Goal: Find contact information: Find contact information

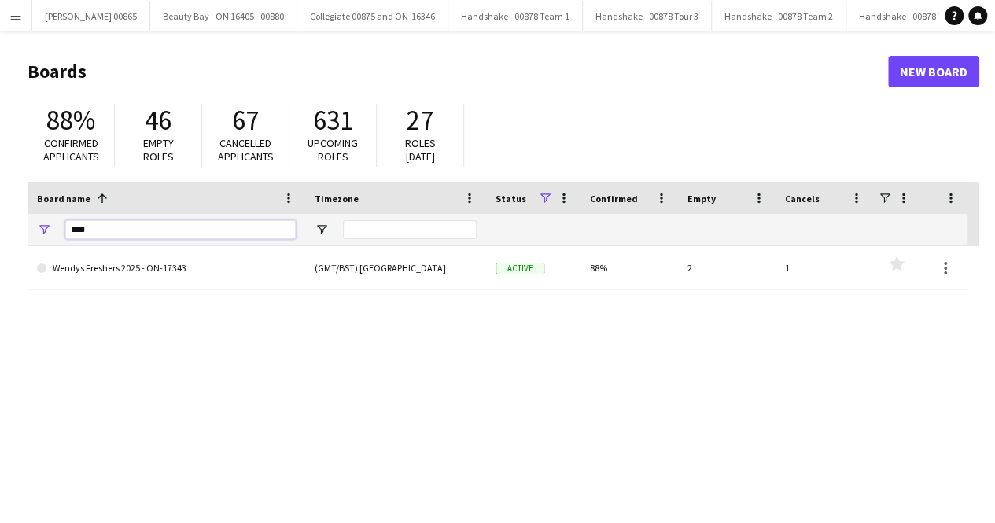
click at [90, 234] on input "****" at bounding box center [180, 229] width 231 height 19
type input "*"
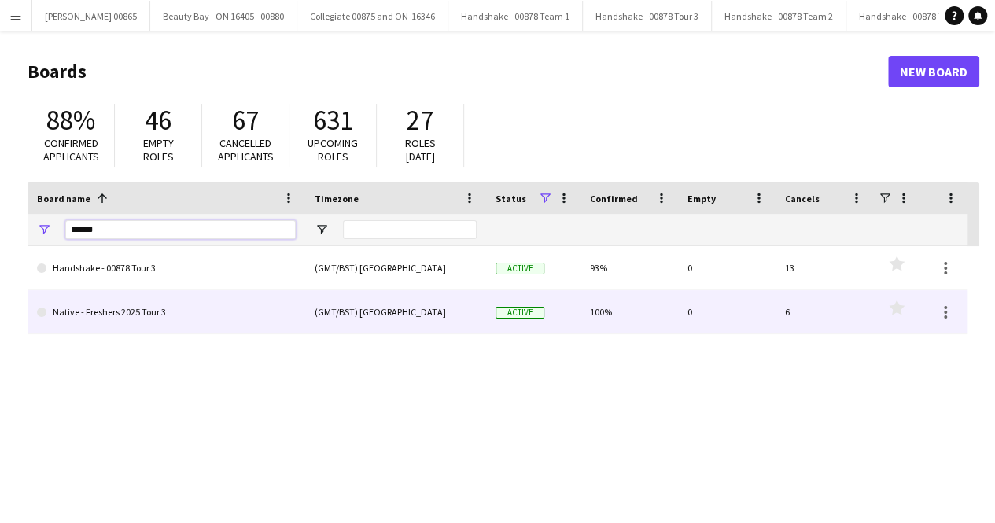
type input "******"
click at [189, 313] on link "Native - Freshers 2025 Tour 3" at bounding box center [166, 312] width 259 height 44
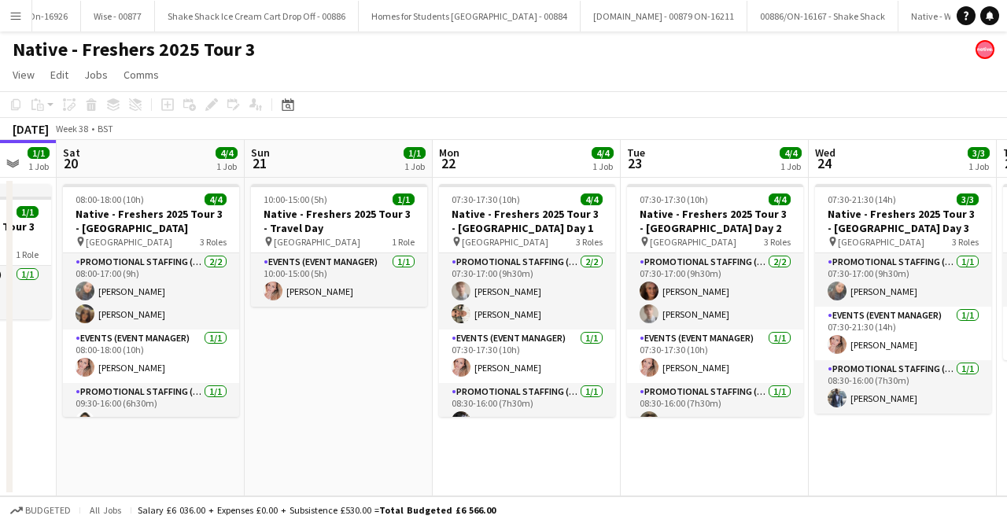
scroll to position [0, 750]
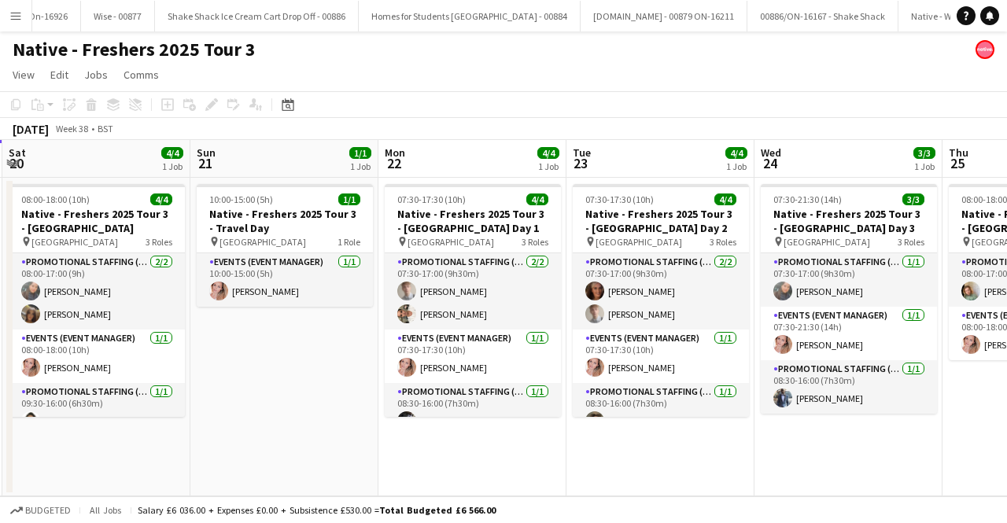
drag, startPoint x: 568, startPoint y: 344, endPoint x: 323, endPoint y: 316, distance: 246.3
click at [323, 316] on app-calendar-viewport "Tue 16 1/1 1 Job Wed 17 3/3 1 Job Thu 18 1/1 1 Job Fri 19 1/1 1 Job Sat 20 4/4 …" at bounding box center [503, 318] width 1007 height 356
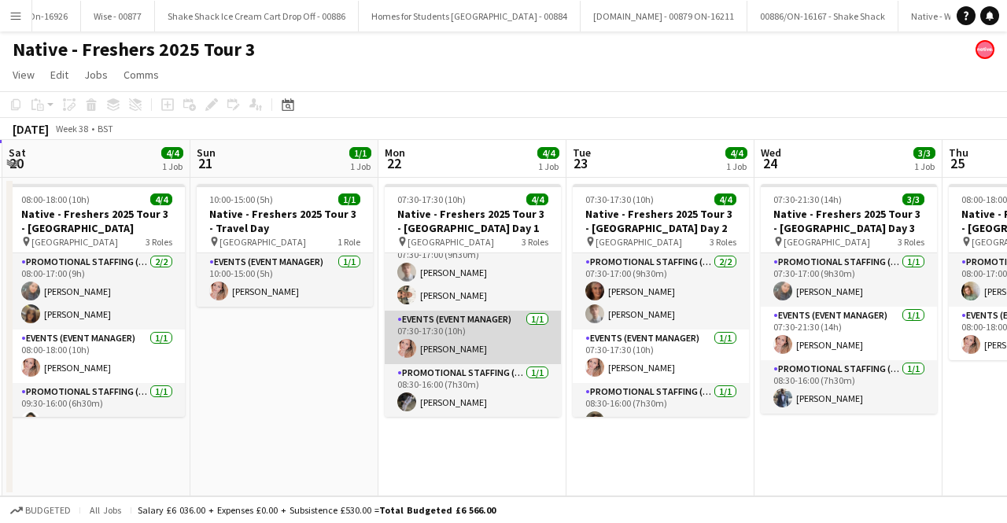
click at [476, 334] on app-card-role "Events (Event Manager) [DATE] 07:30-17:30 (10h) [PERSON_NAME]" at bounding box center [473, 338] width 176 height 54
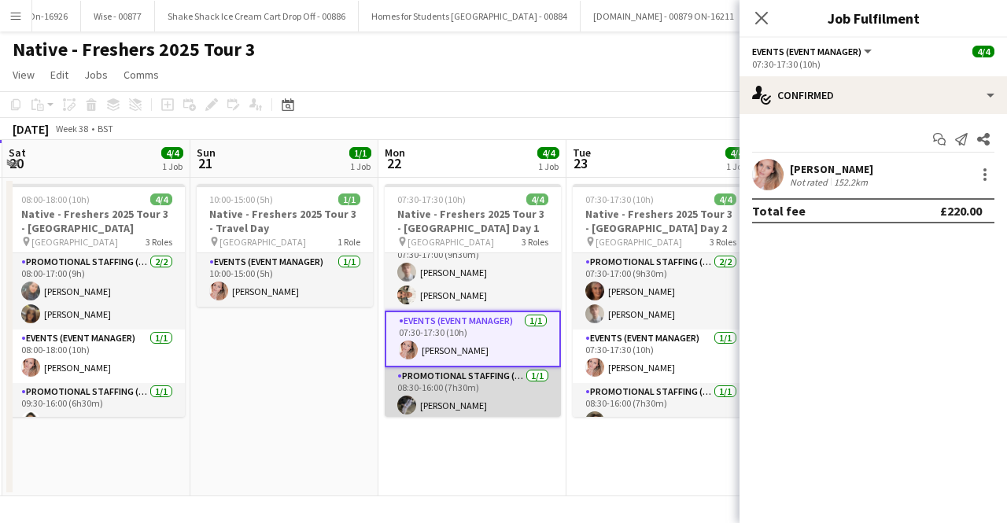
click at [503, 379] on app-card-role "Promotional Staffing (Brand Ambassadors) [DATE] 08:30-16:00 (7h30m) [PERSON_NAM…" at bounding box center [473, 394] width 176 height 54
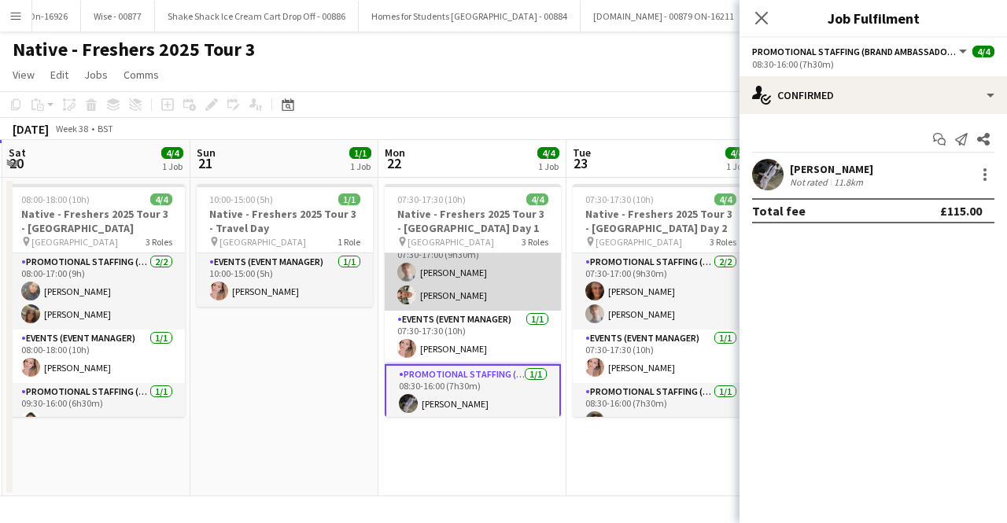
click at [436, 286] on app-card-role "Promotional Staffing (Brand Ambassadors) [DATE] 07:30-17:00 (9h30m) [PERSON_NAM…" at bounding box center [473, 272] width 176 height 76
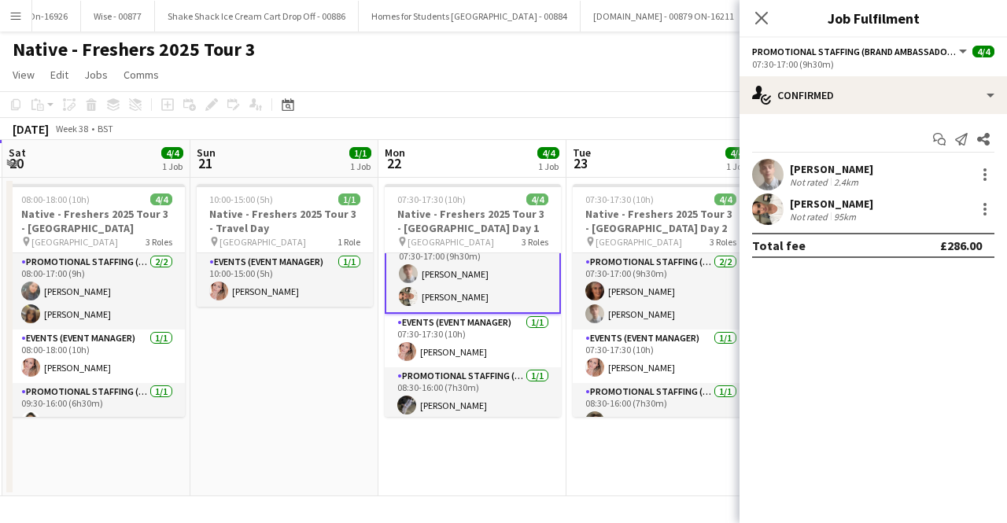
scroll to position [20, 0]
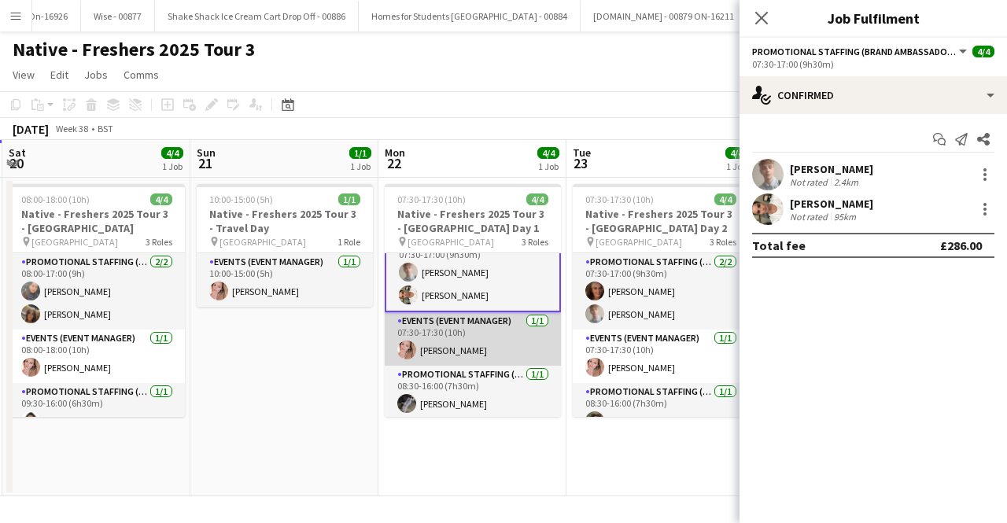
click at [533, 337] on app-card-role "Events (Event Manager) [DATE] 07:30-17:30 (10h) [PERSON_NAME]" at bounding box center [473, 339] width 176 height 54
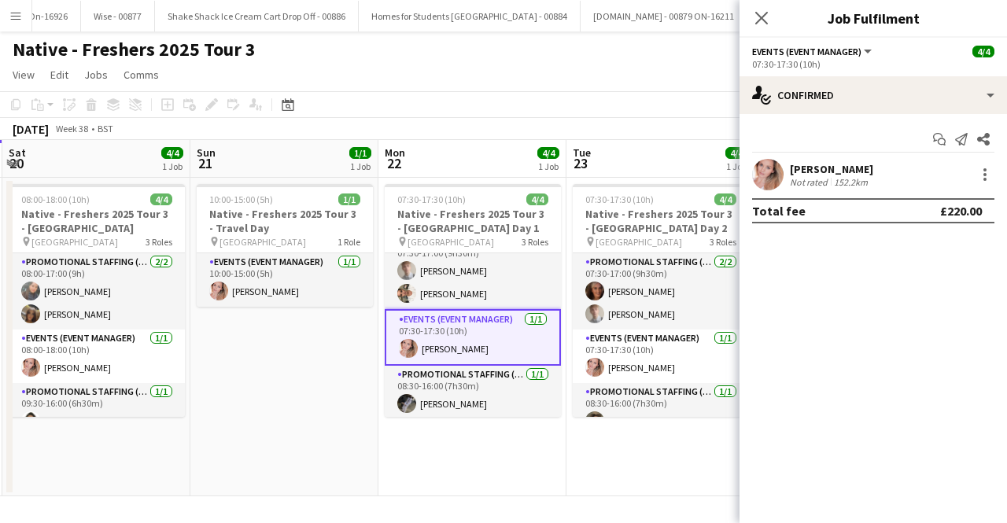
scroll to position [19, 0]
click at [814, 176] on div "Not rated" at bounding box center [810, 182] width 41 height 12
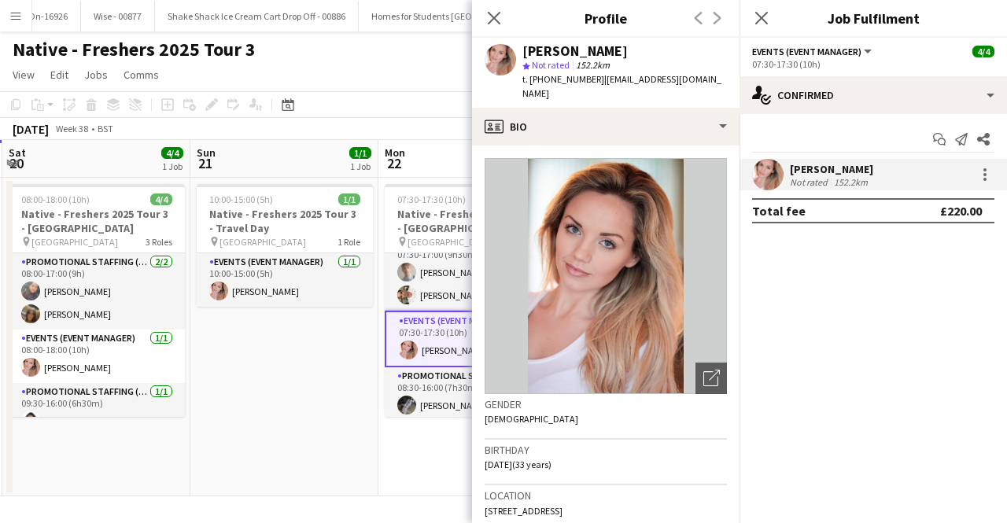
drag, startPoint x: 592, startPoint y: 79, endPoint x: 542, endPoint y: 81, distance: 49.6
click at [542, 81] on span "t. [PHONE_NUMBER]" at bounding box center [563, 79] width 82 height 12
copy span "7880826966"
click at [417, 278] on app-card-role "Promotional Staffing (Brand Ambassadors) [DATE] 07:30-17:00 (9h30m) [PERSON_NAM…" at bounding box center [473, 272] width 176 height 76
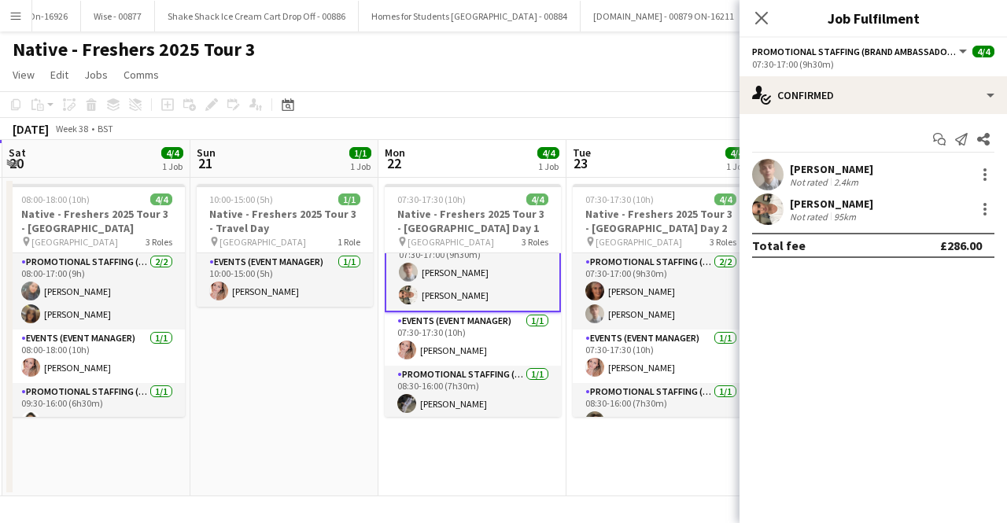
click at [471, 266] on app-card-role "Promotional Staffing (Brand Ambassadors) [DATE] 07:30-17:00 (9h30m) [PERSON_NAM…" at bounding box center [473, 272] width 176 height 79
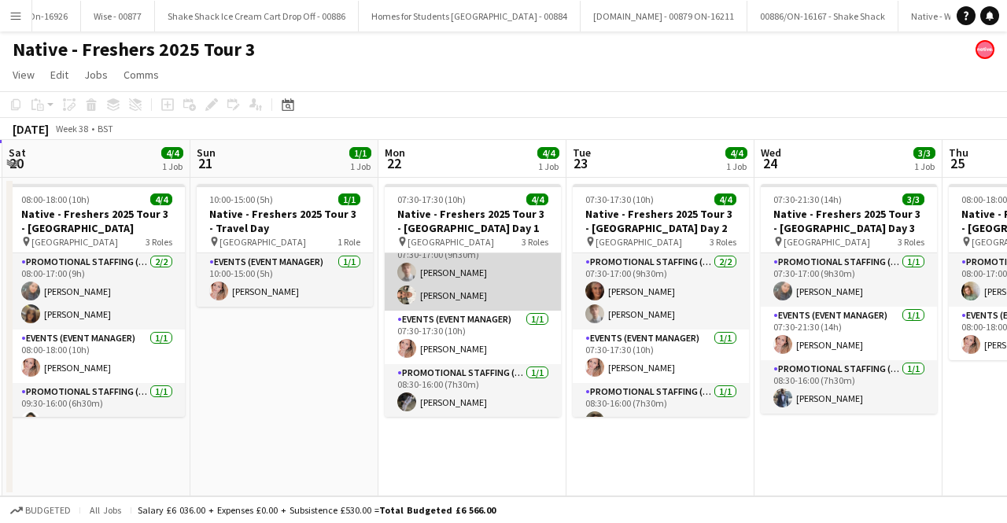
click at [469, 282] on app-card-role "Promotional Staffing (Brand Ambassadors) [DATE] 07:30-17:00 (9h30m) [PERSON_NAM…" at bounding box center [473, 272] width 176 height 76
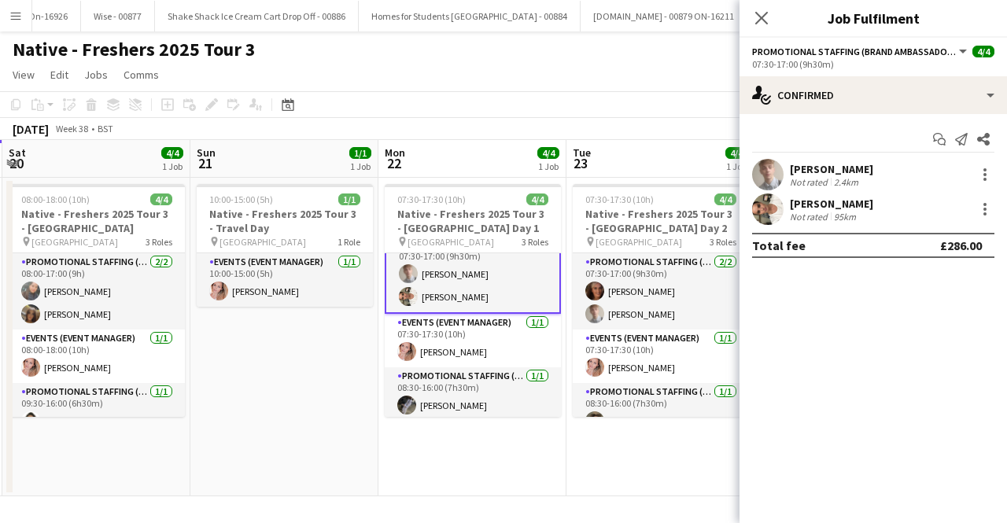
scroll to position [20, 0]
